Goal: Information Seeking & Learning: Compare options

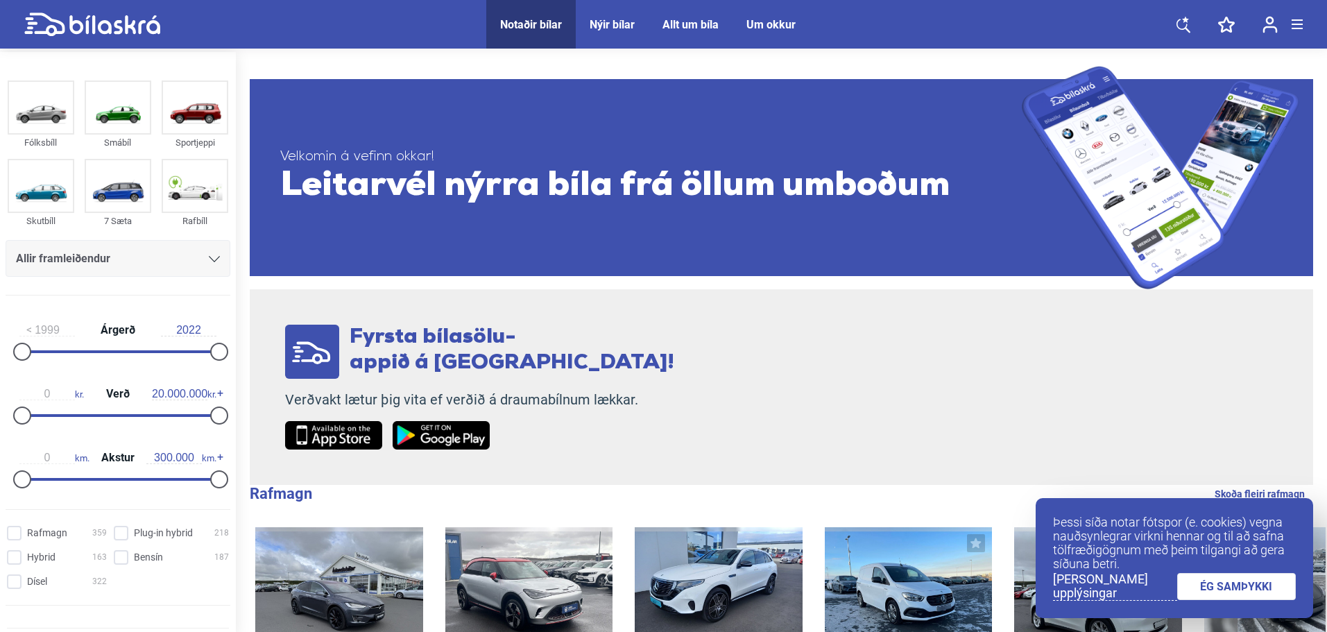
click at [132, 266] on div "Allir framleiðendur" at bounding box center [118, 258] width 204 height 19
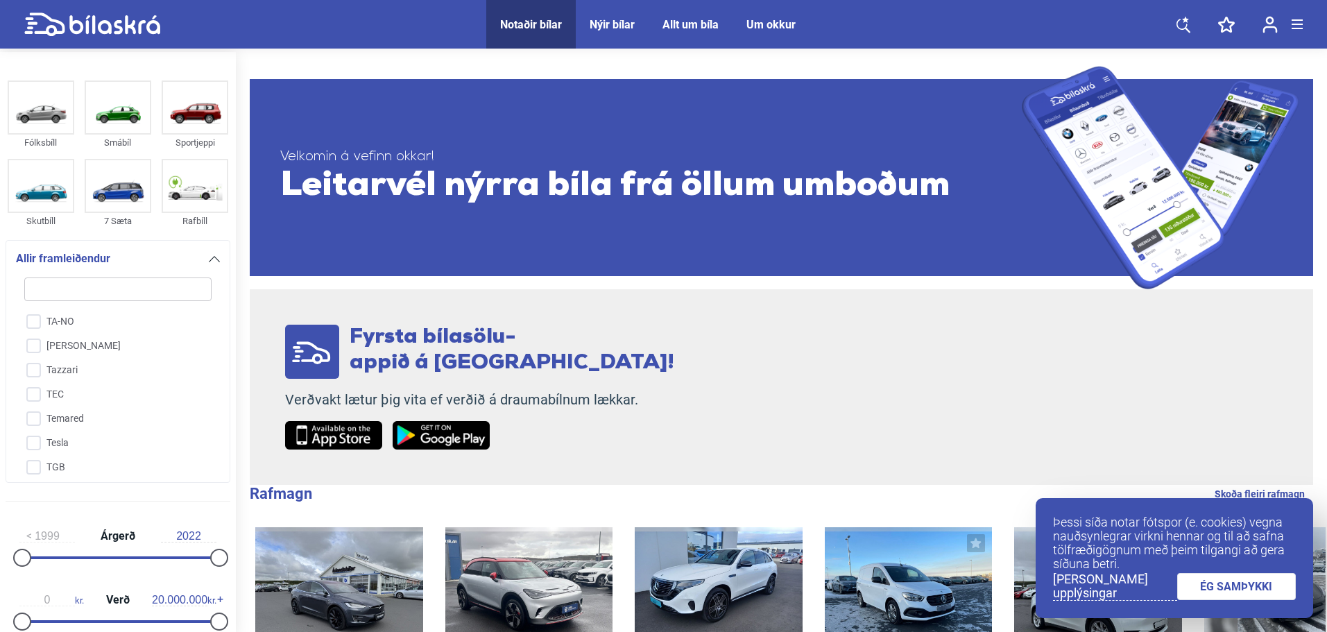
scroll to position [3232, 0]
drag, startPoint x: 78, startPoint y: 394, endPoint x: 169, endPoint y: 402, distance: 91.2
click at [78, 406] on input "Tesla" at bounding box center [109, 418] width 189 height 24
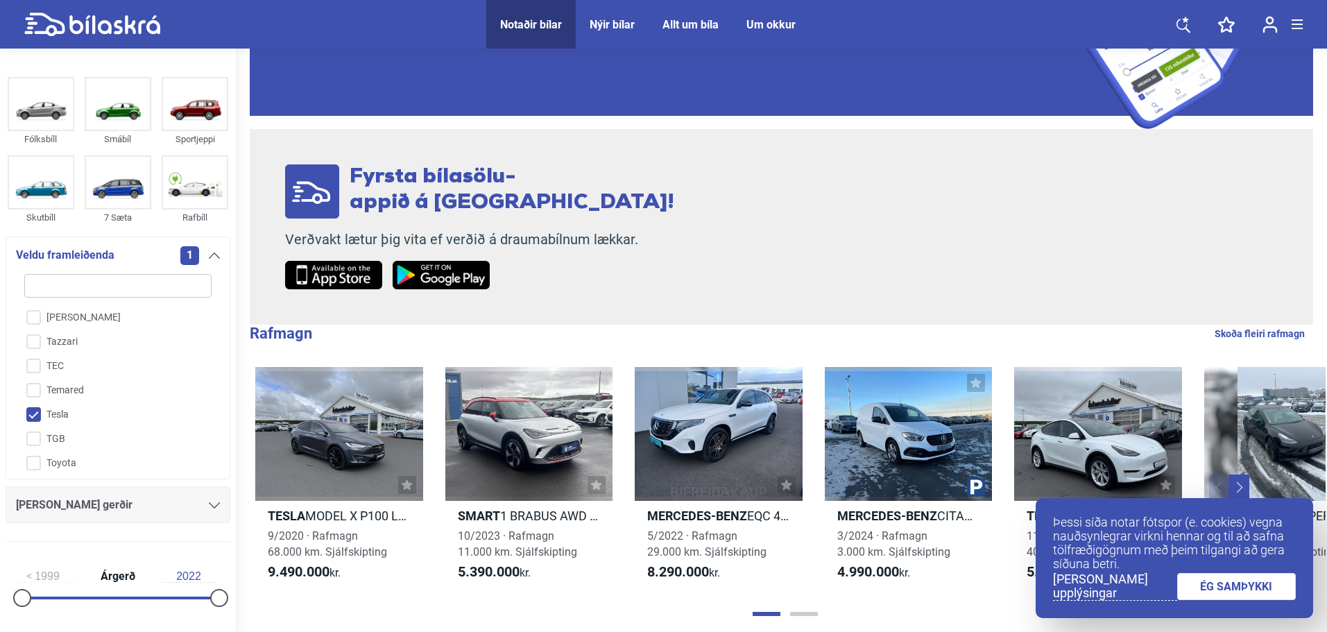
scroll to position [416, 0]
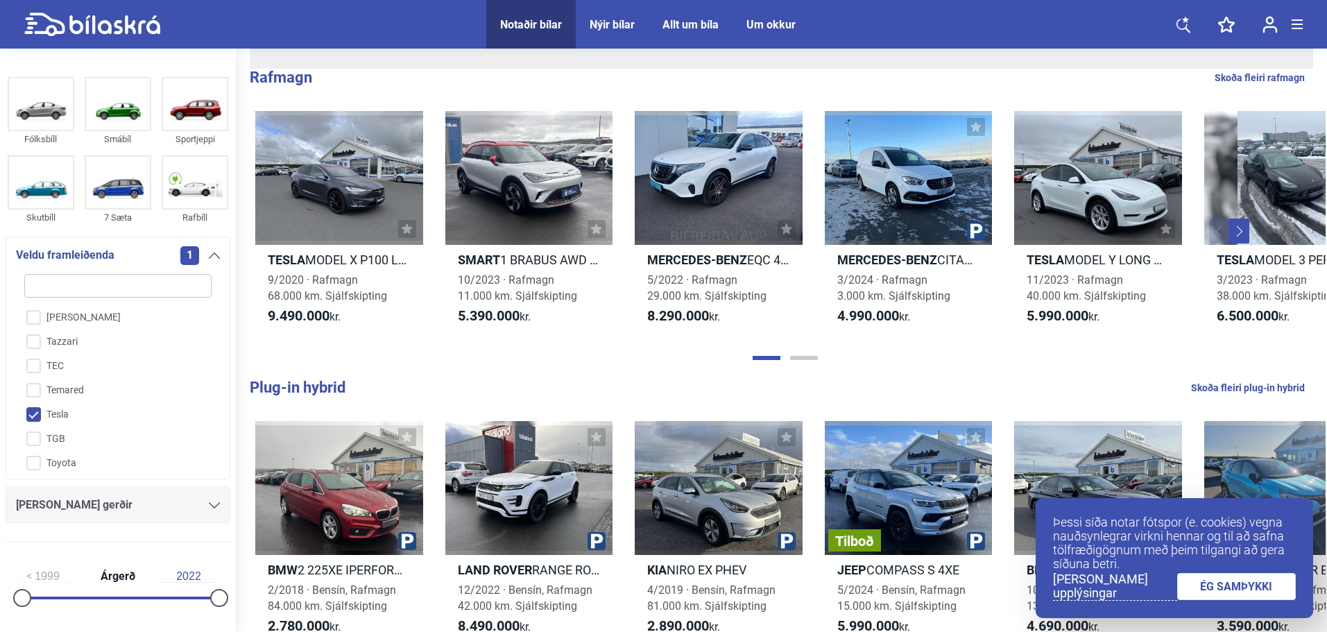
click at [44, 403] on input "Tesla" at bounding box center [109, 415] width 189 height 24
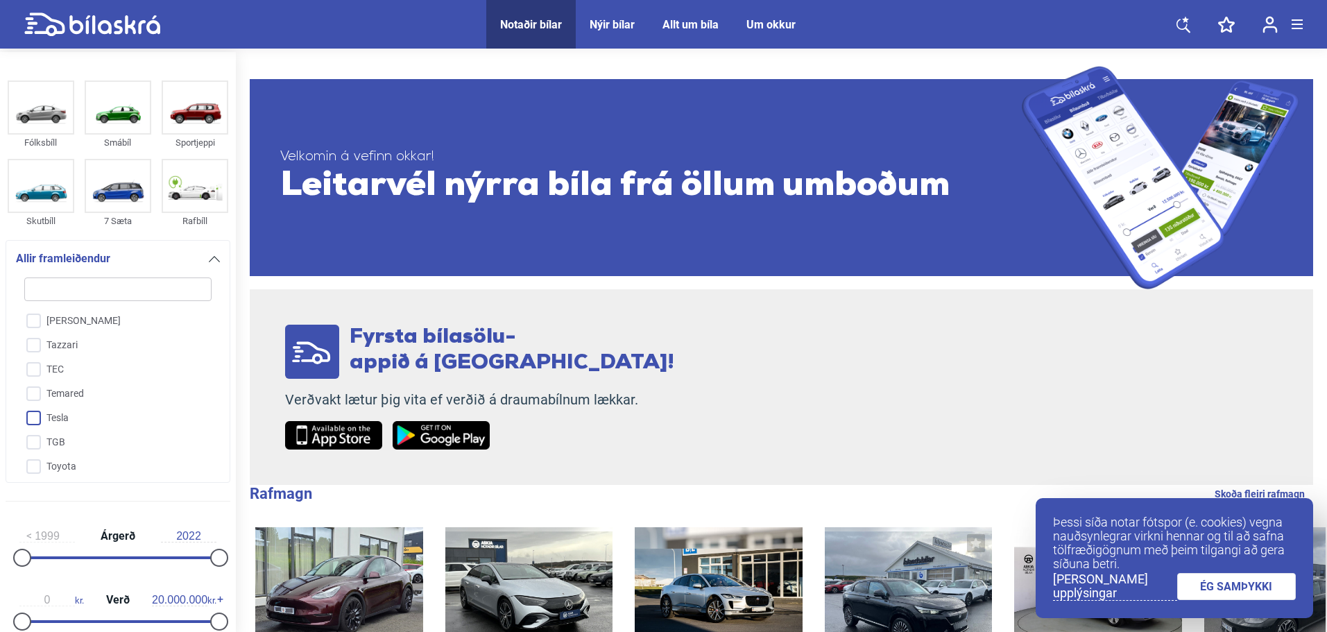
click at [34, 406] on input "Tesla" at bounding box center [109, 418] width 189 height 24
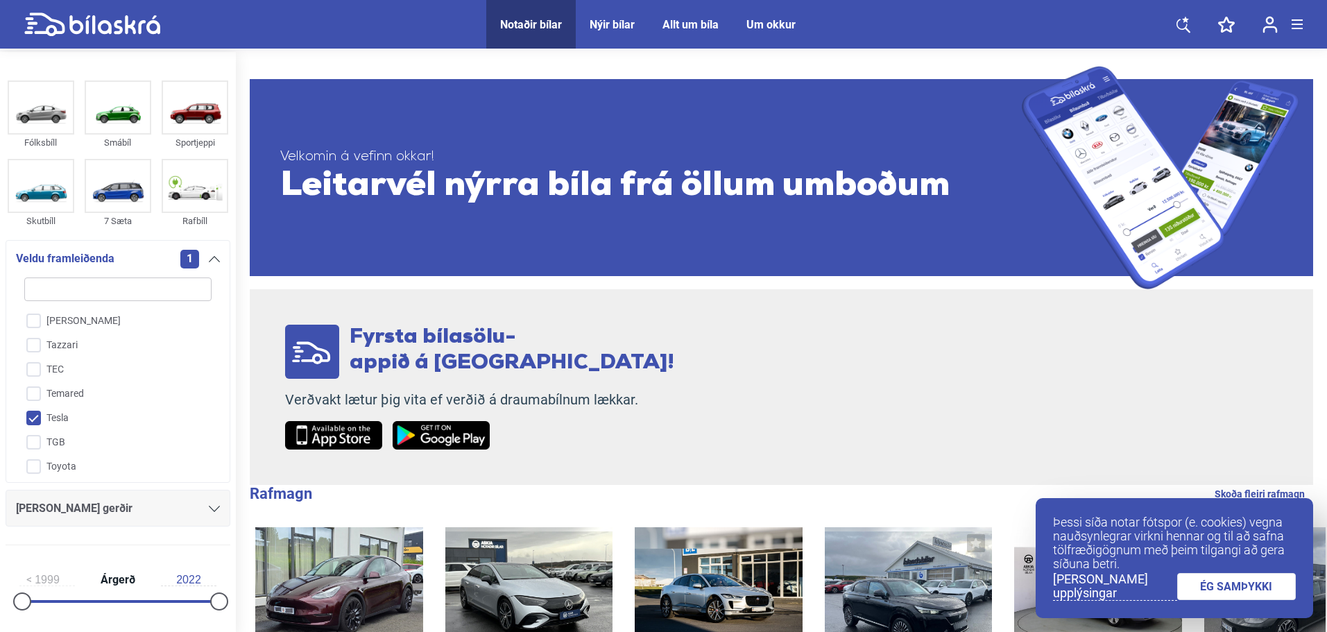
click at [36, 406] on input "Tesla" at bounding box center [109, 418] width 189 height 24
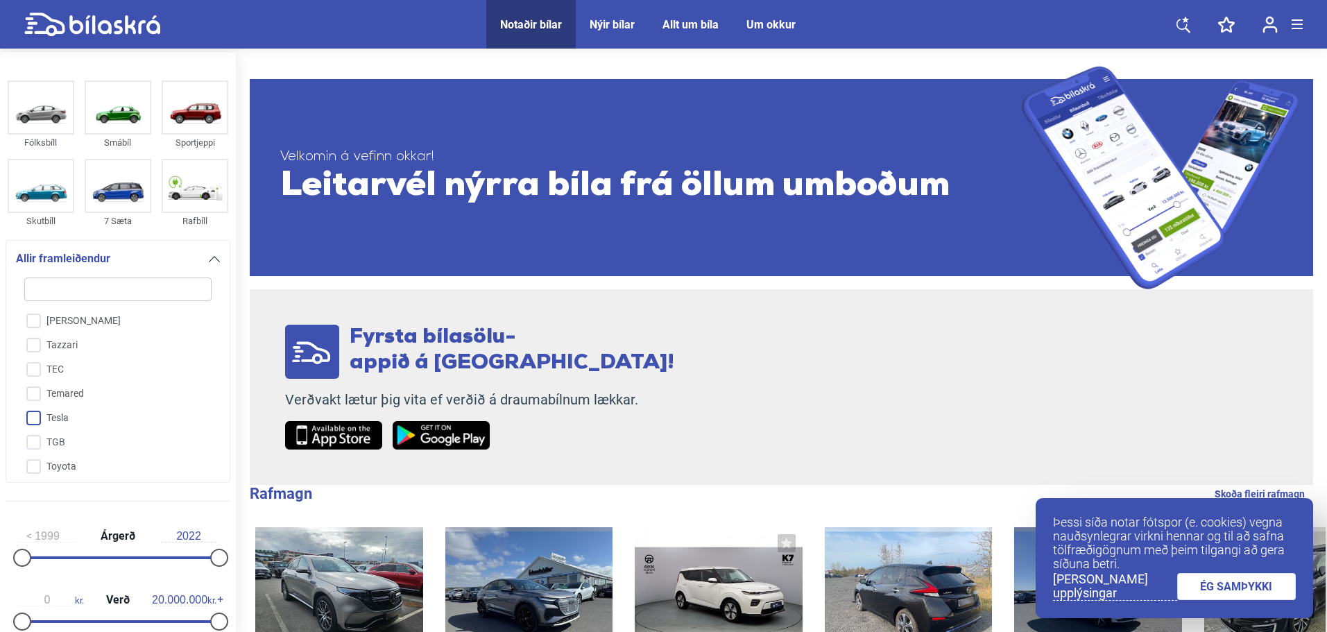
click at [40, 406] on input "Tesla" at bounding box center [109, 418] width 189 height 24
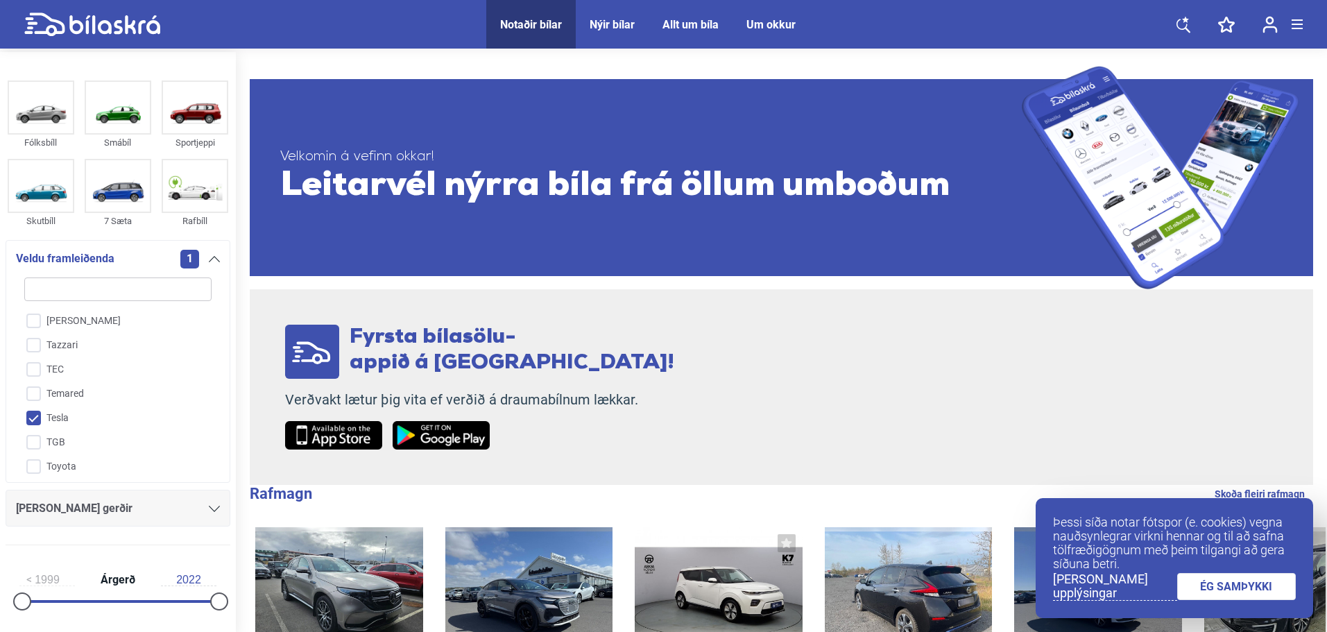
scroll to position [416, 0]
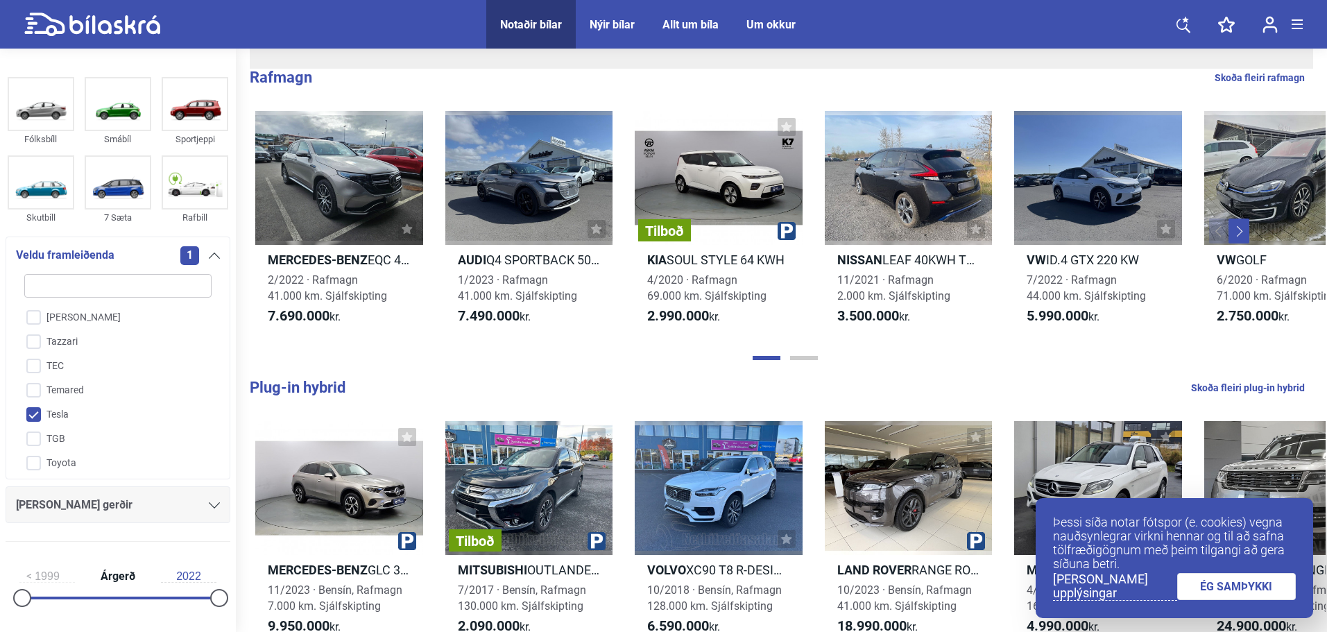
click at [94, 501] on div "[PERSON_NAME] gerðir" at bounding box center [118, 504] width 204 height 19
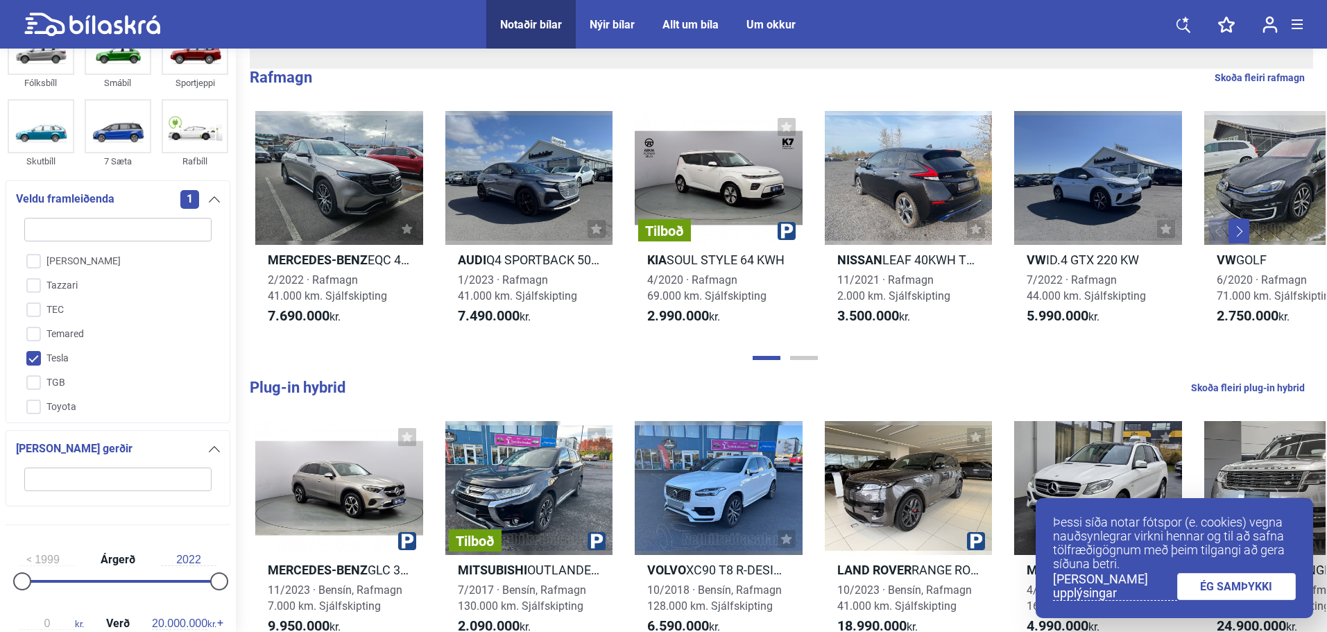
scroll to position [208, 0]
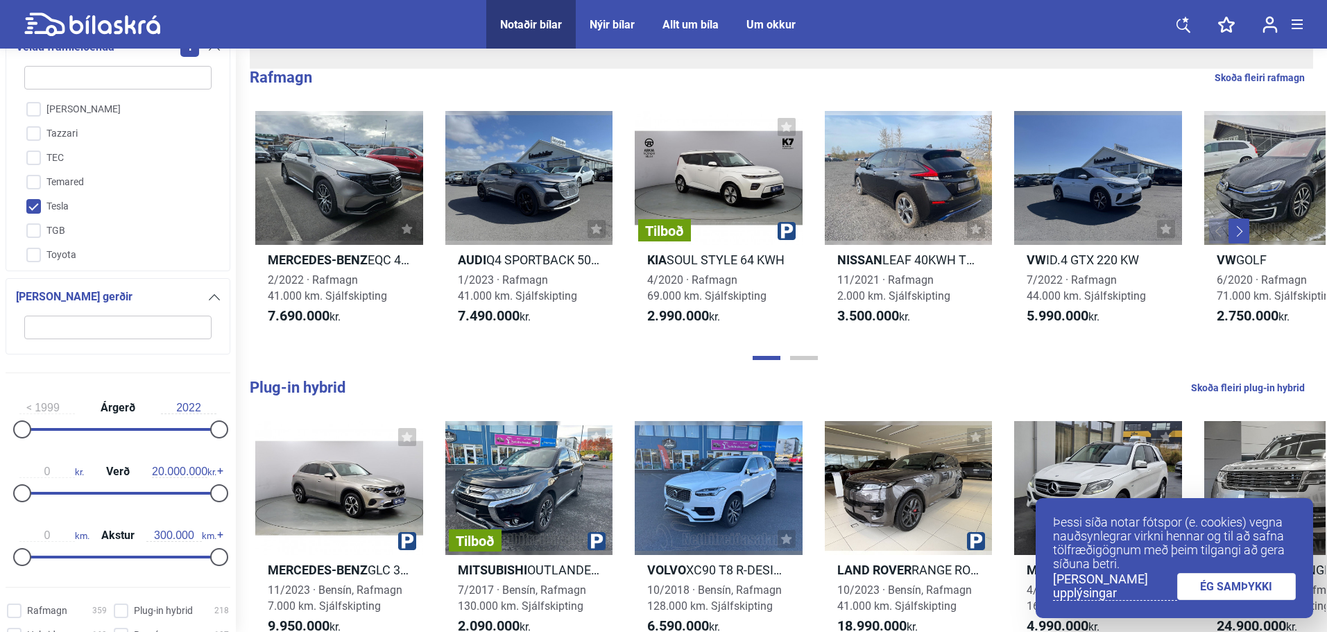
click at [80, 195] on input "Tesla" at bounding box center [109, 207] width 189 height 24
checkbox input "false"
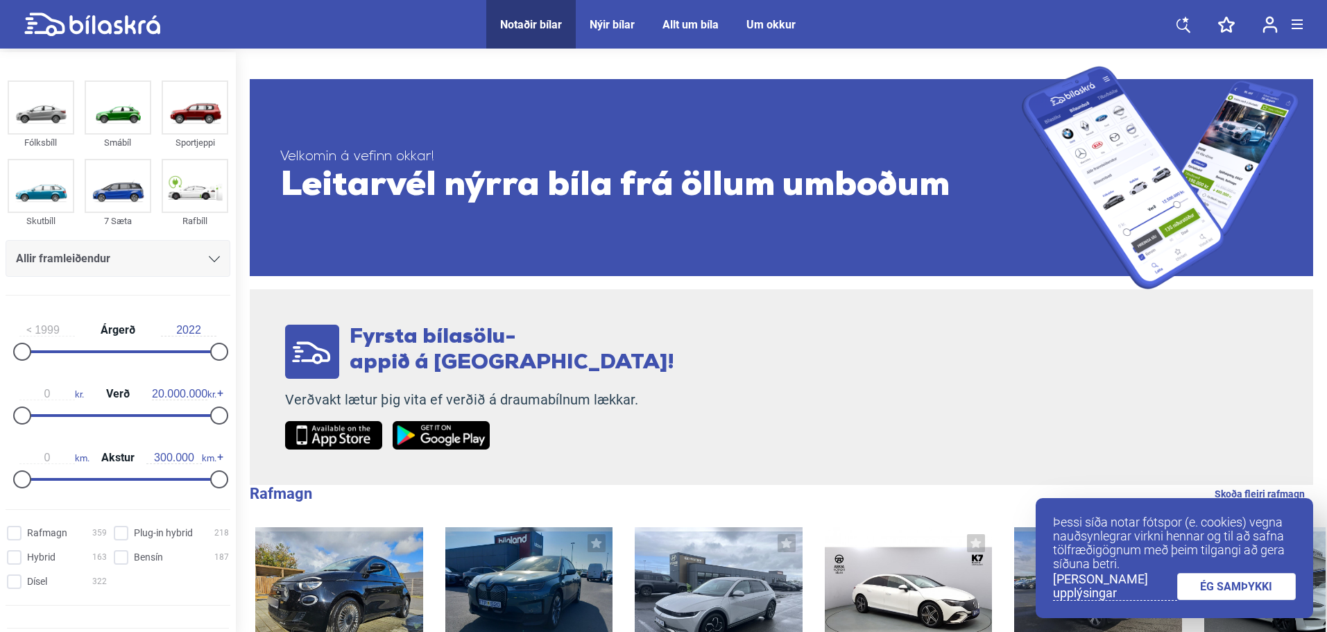
click at [92, 253] on span "Allir framleiðendur" at bounding box center [63, 258] width 94 height 19
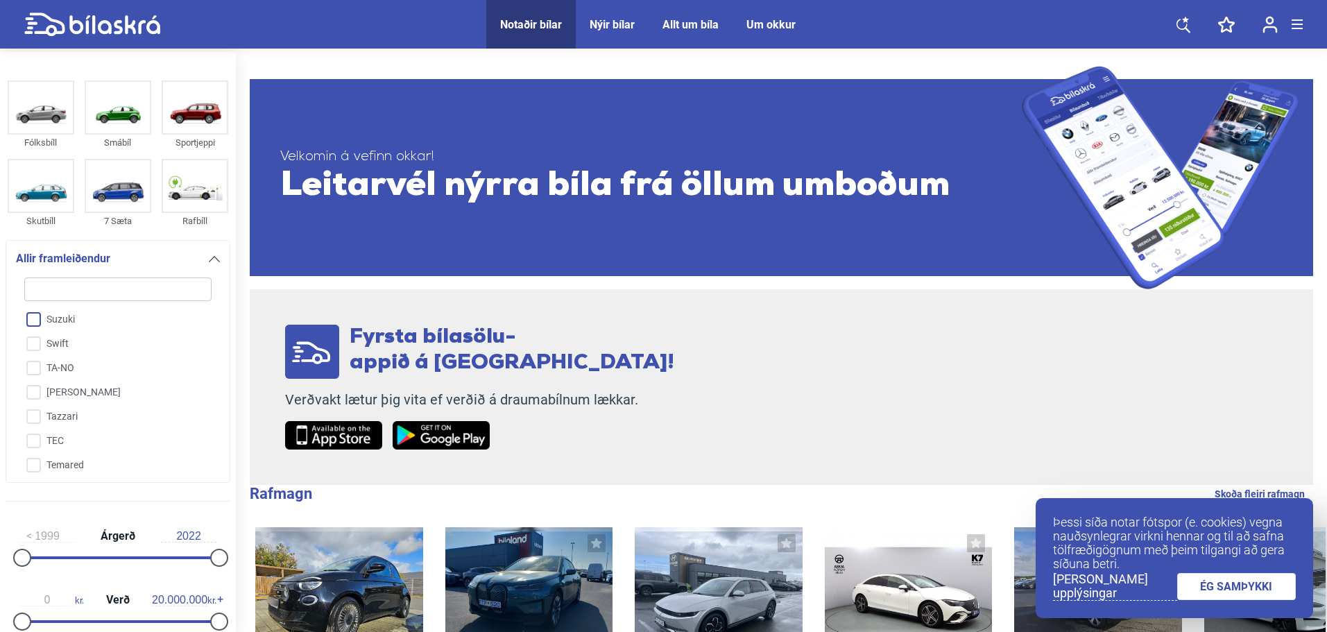
scroll to position [3232, 0]
click at [77, 406] on input "Tesla" at bounding box center [109, 418] width 189 height 24
checkbox input "true"
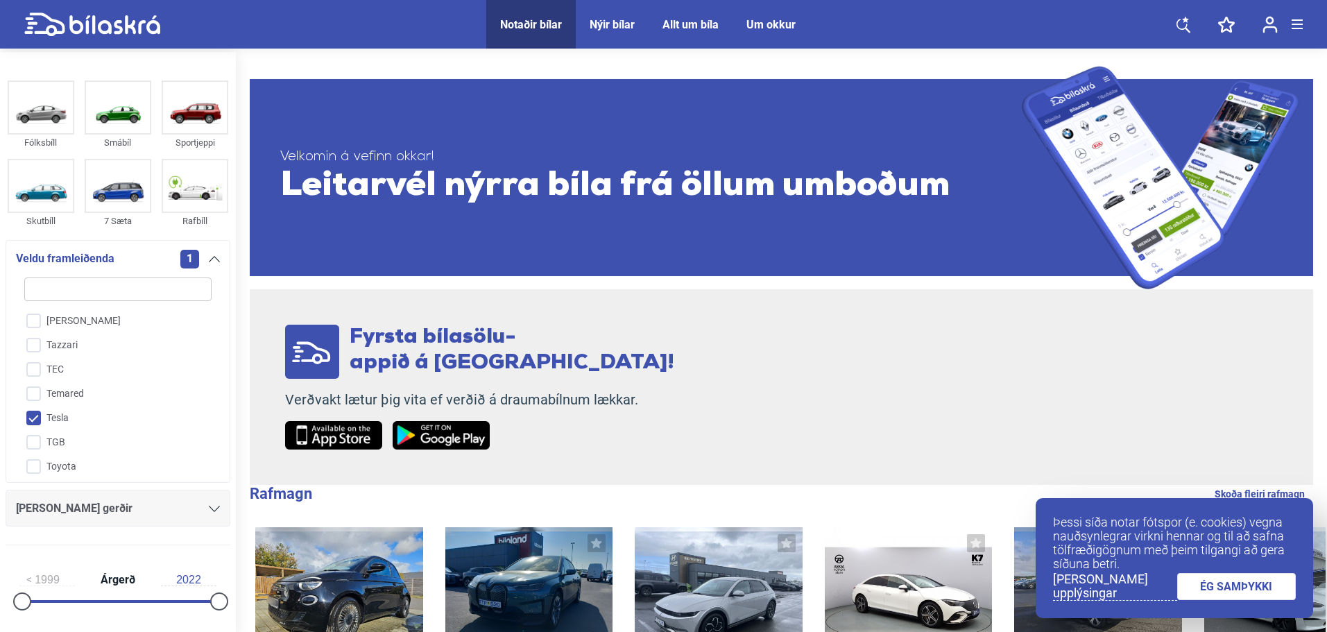
click at [121, 515] on div "[PERSON_NAME] gerðir" at bounding box center [118, 508] width 204 height 19
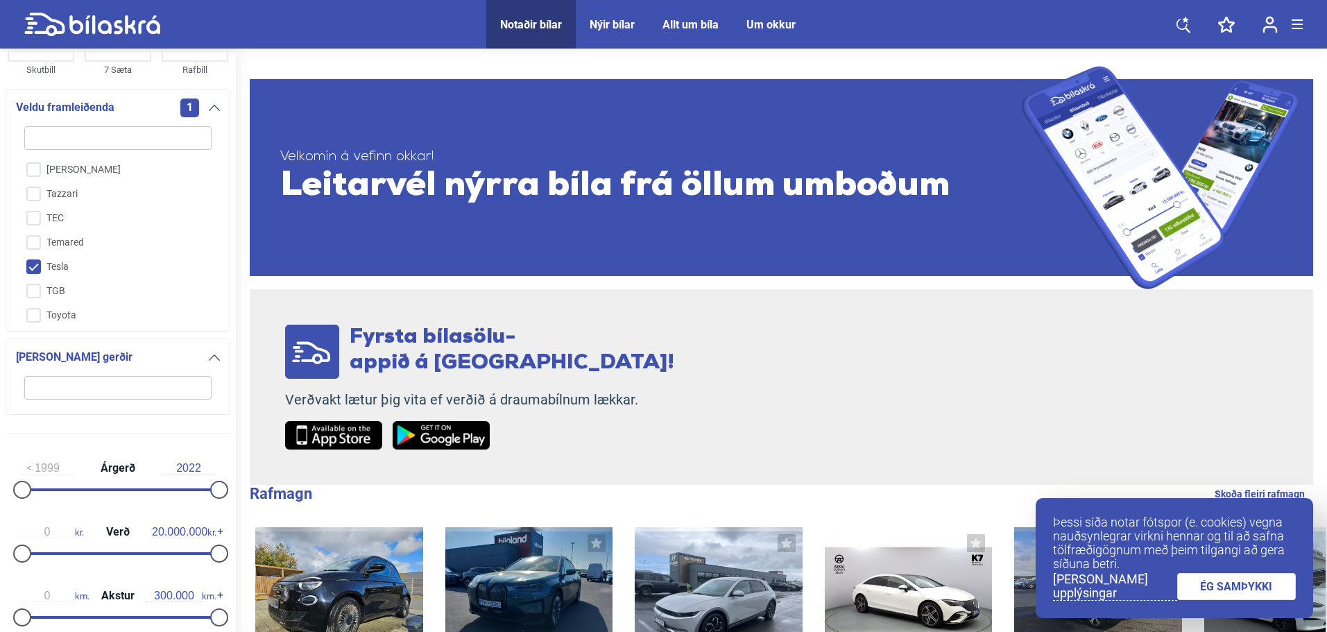
scroll to position [277, 0]
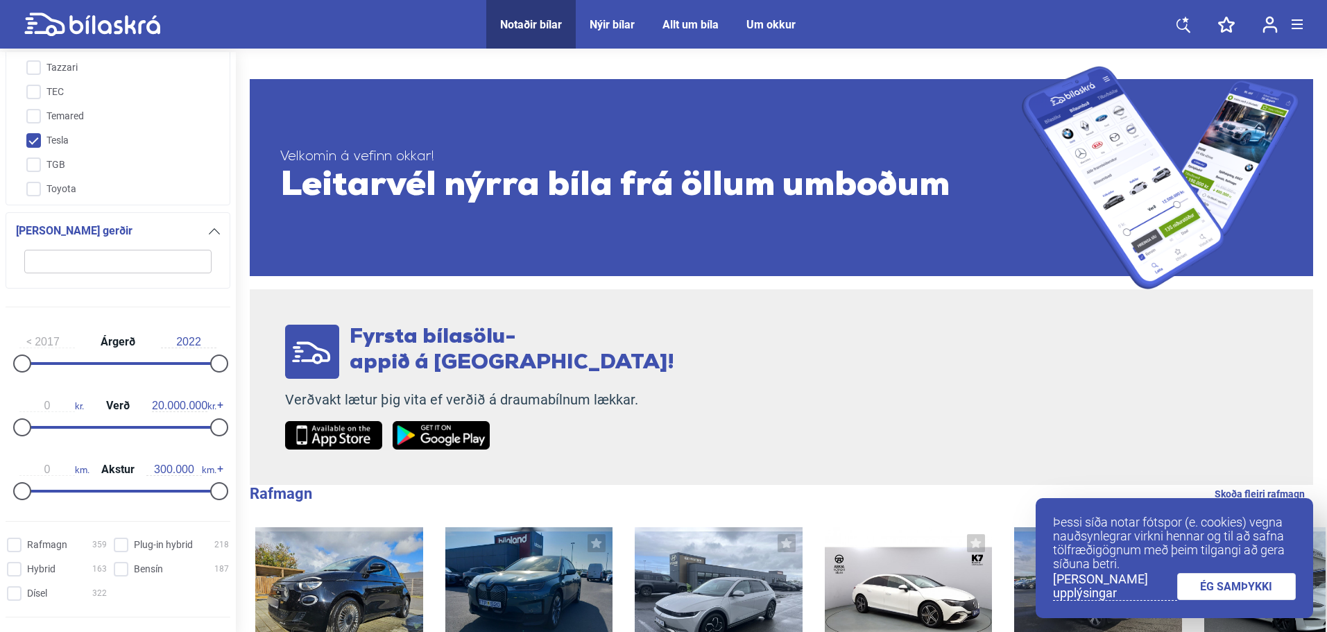
type input "2021"
drag, startPoint x: 28, startPoint y: 365, endPoint x: 278, endPoint y: 379, distance: 250.1
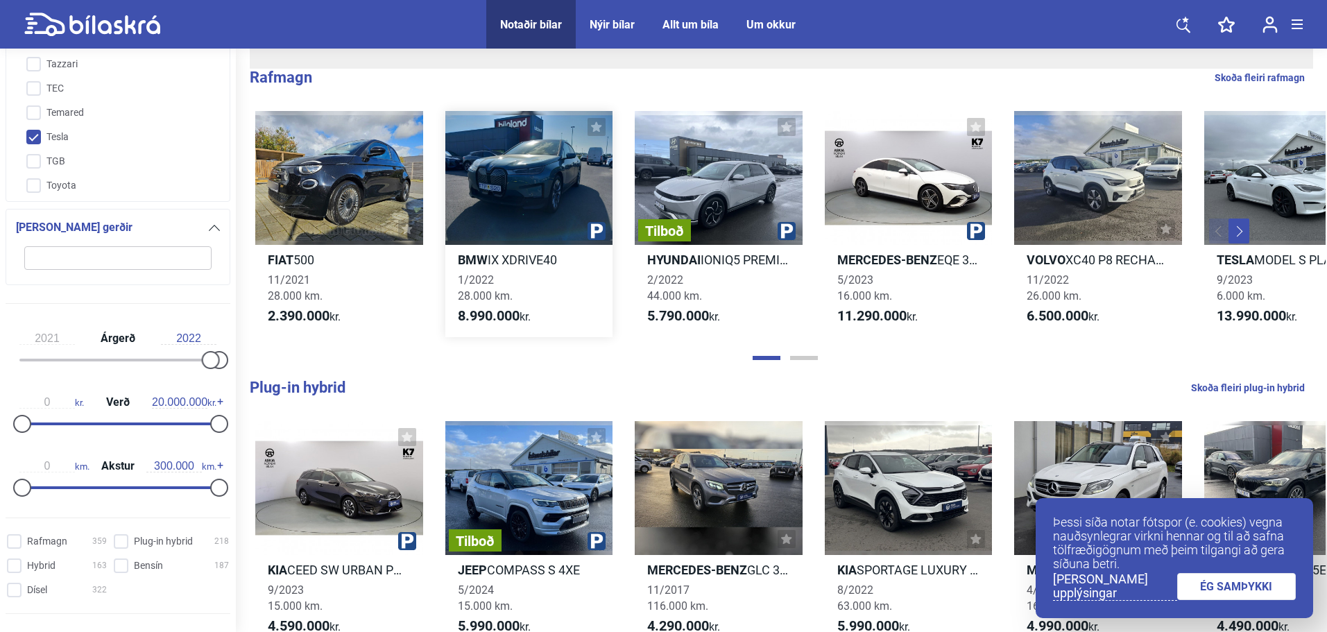
click at [532, 162] on div at bounding box center [529, 178] width 168 height 134
